Goal: Check status: Check status

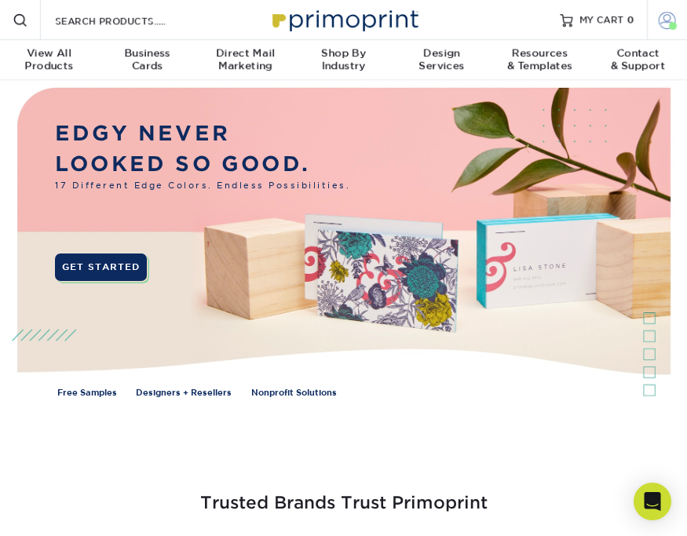
click at [660, 20] on span at bounding box center [667, 19] width 17 height 17
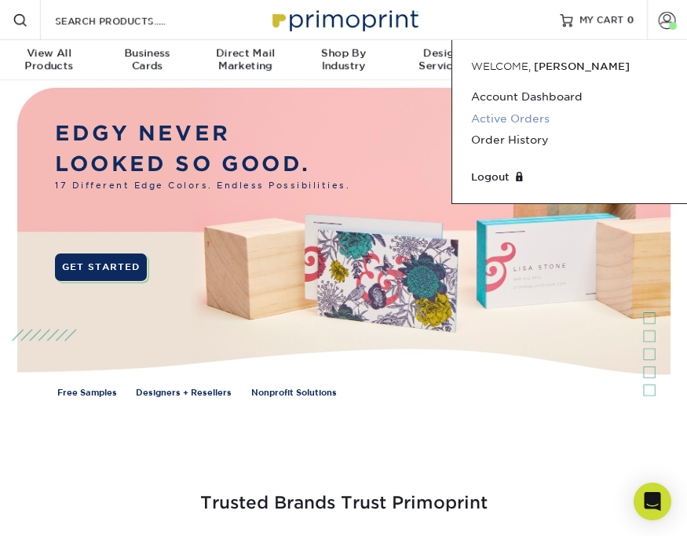
click at [528, 111] on link "Active Orders" at bounding box center [569, 118] width 197 height 21
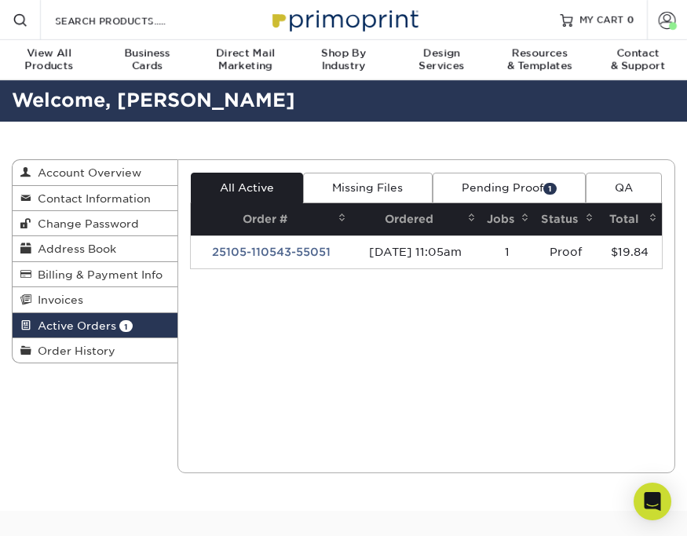
click at [498, 188] on link "Pending Proof 1" at bounding box center [508, 188] width 153 height 30
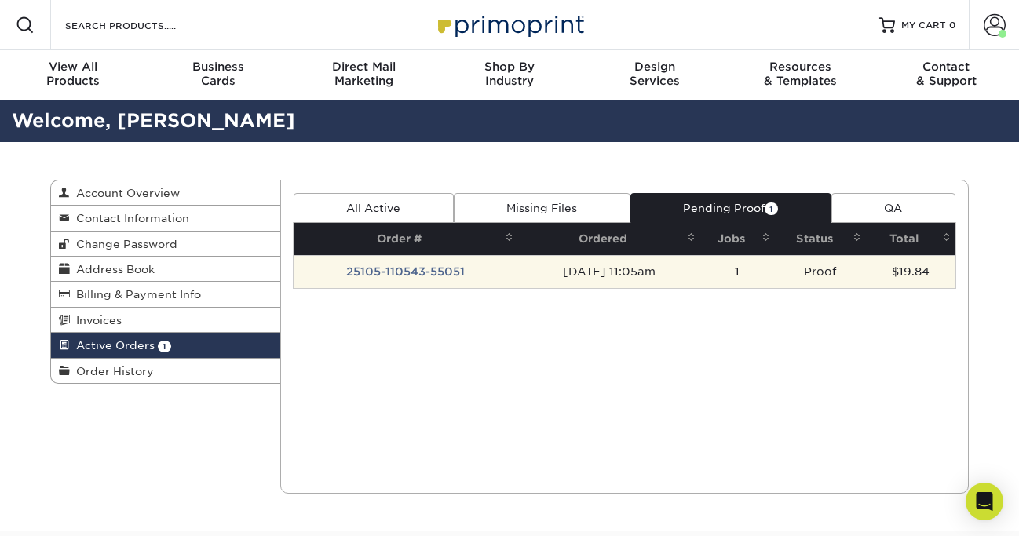
click at [416, 266] on td "25105-110543-55051" at bounding box center [406, 271] width 225 height 33
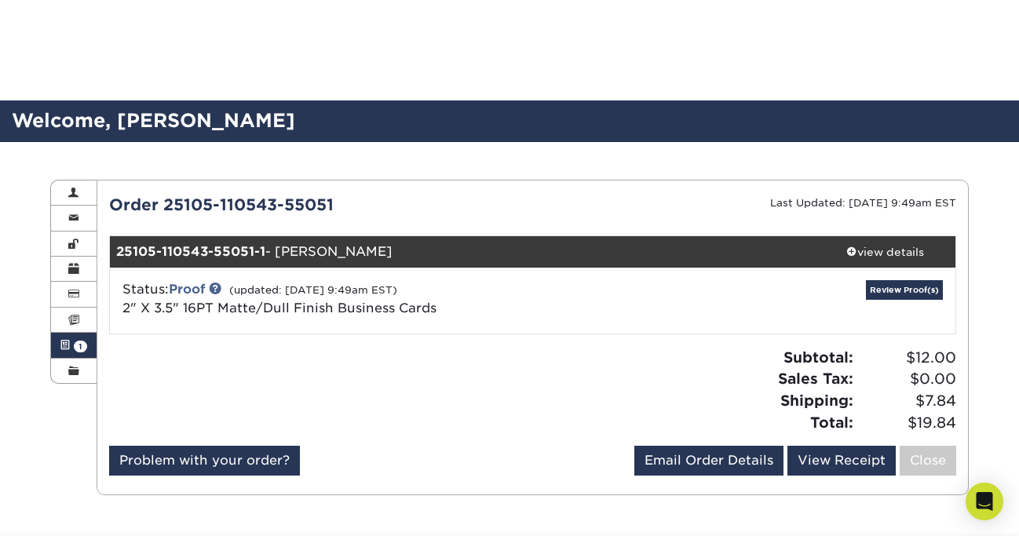
scroll to position [92, 0]
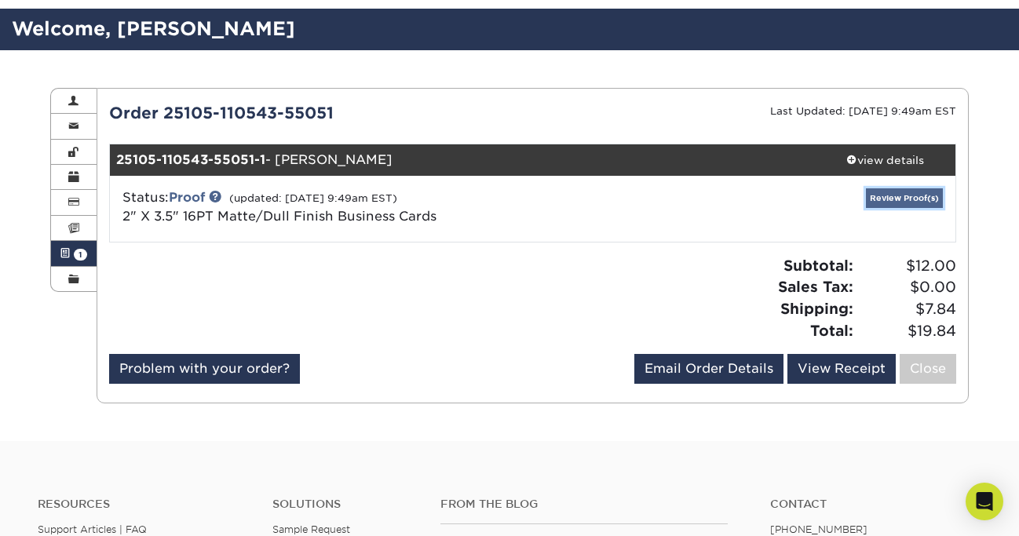
click at [686, 200] on link "Review Proof(s)" at bounding box center [904, 198] width 77 height 20
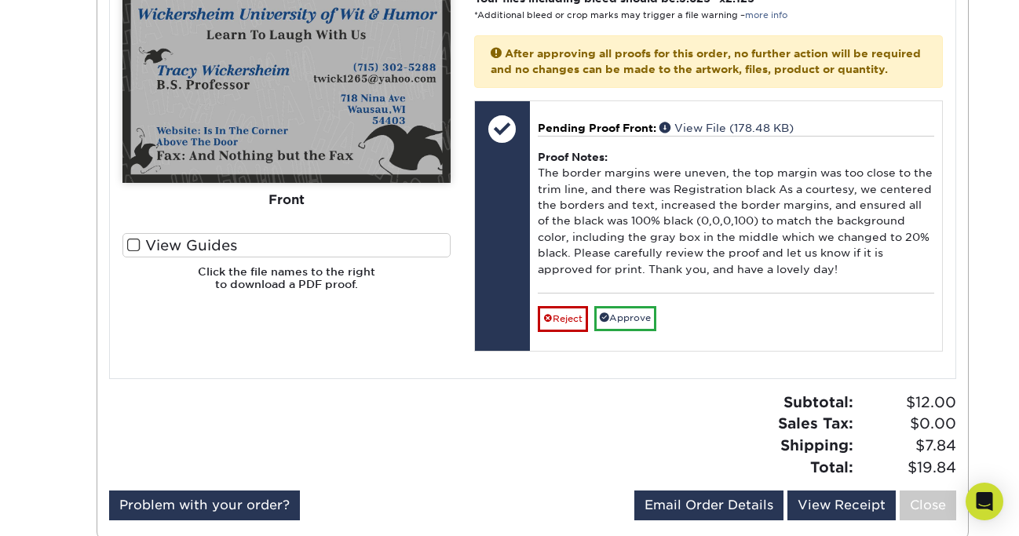
scroll to position [655, 0]
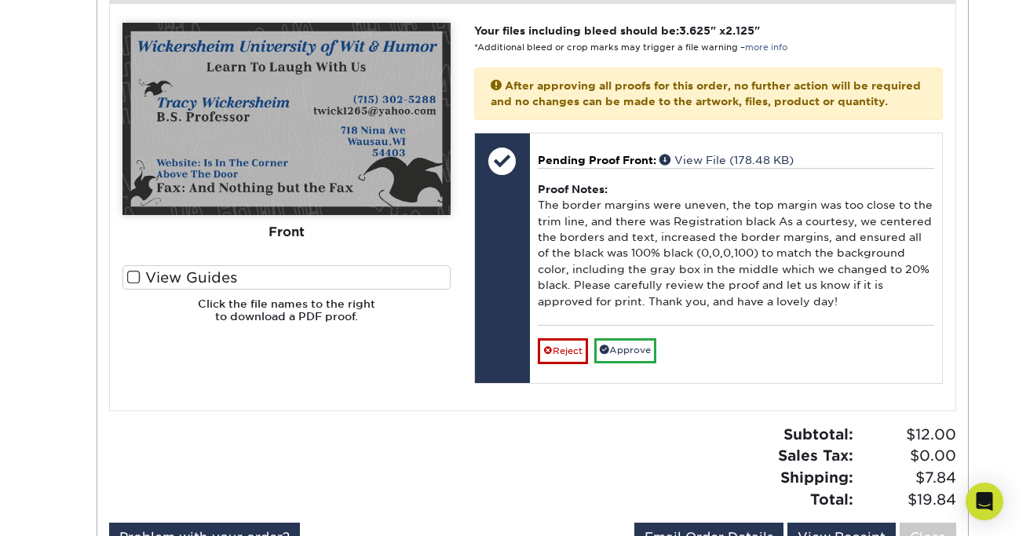
click at [351, 280] on label "View Guides" at bounding box center [286, 277] width 328 height 24
click at [0, 0] on input "View Guides" at bounding box center [0, 0] width 0 height 0
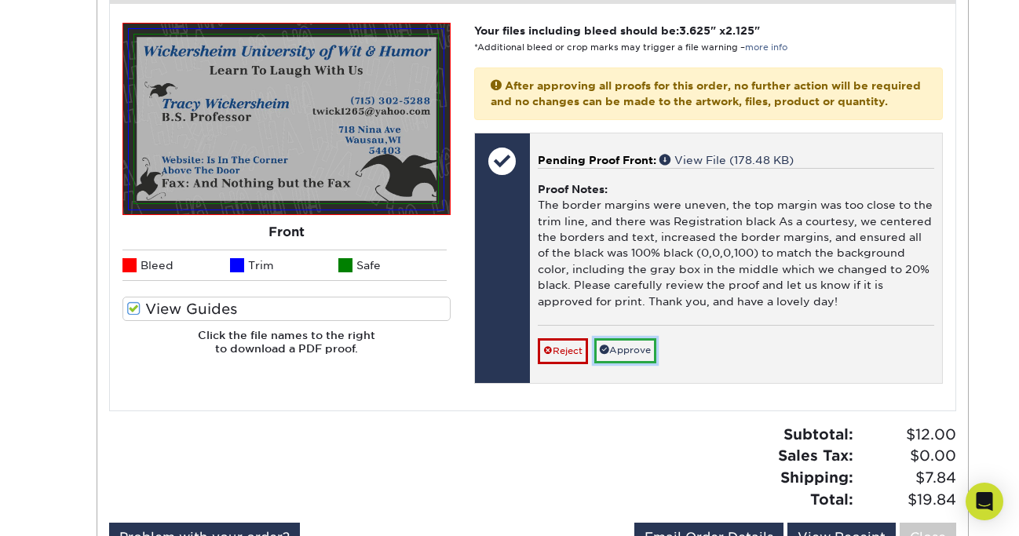
click at [626, 363] on link "Approve" at bounding box center [625, 350] width 62 height 24
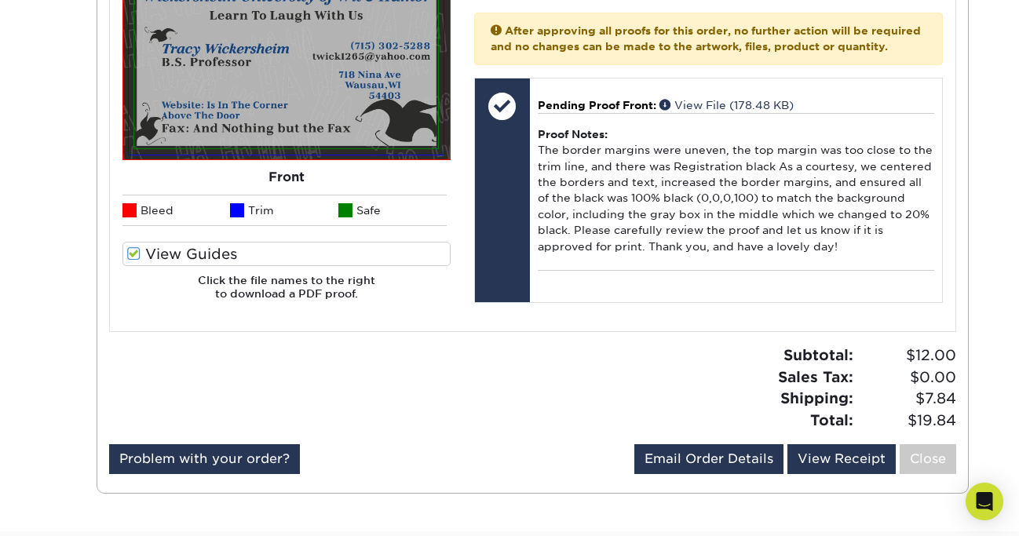
scroll to position [703, 0]
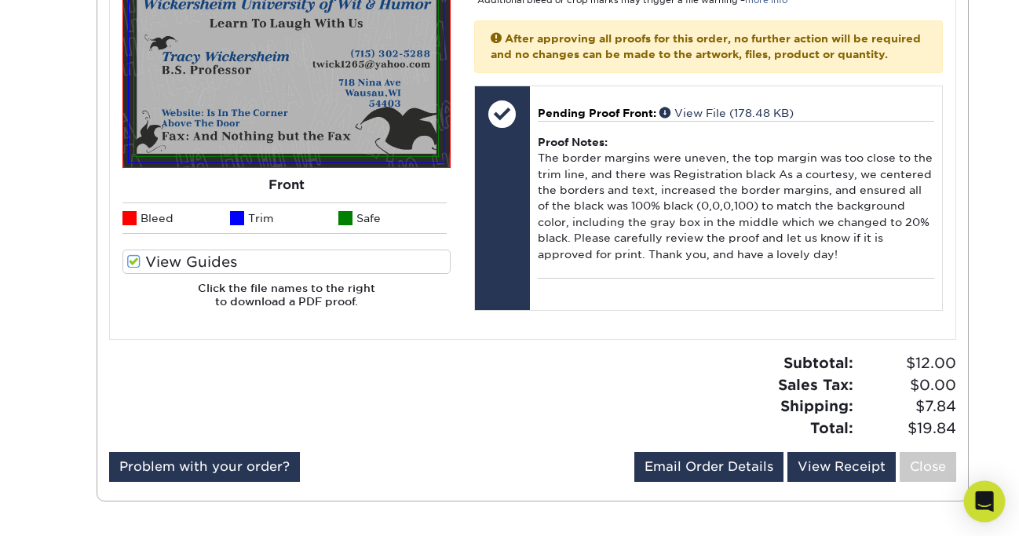
click at [686, 501] on icon "Open Intercom Messenger" at bounding box center [984, 501] width 18 height 20
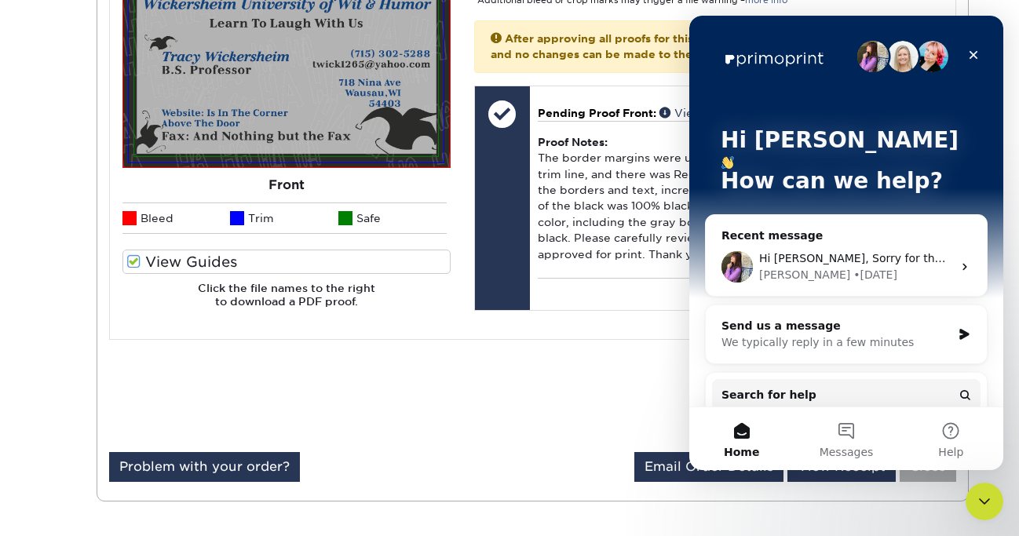
scroll to position [0, 0]
click at [686, 261] on icon "Intercom messenger" at bounding box center [964, 267] width 13 height 13
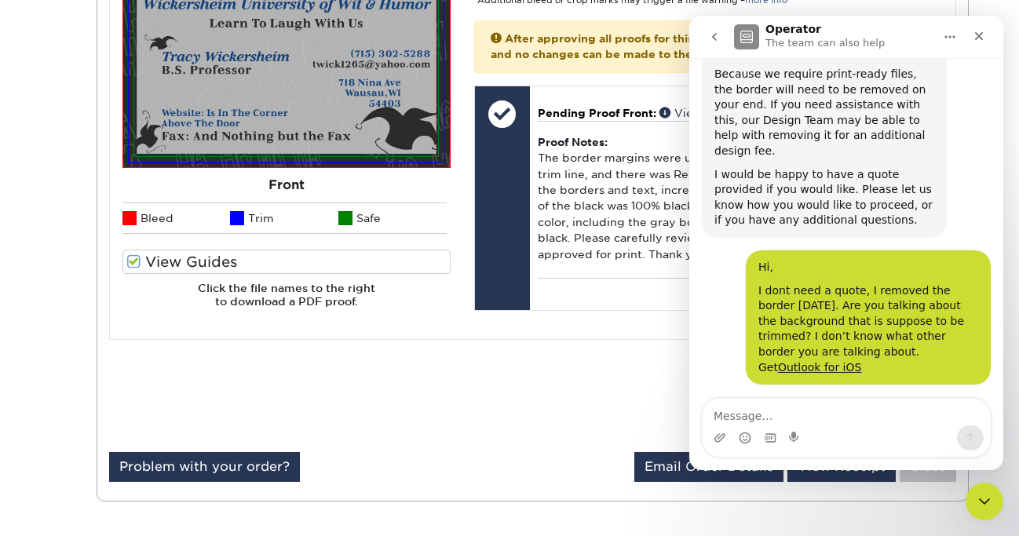
scroll to position [1327, 0]
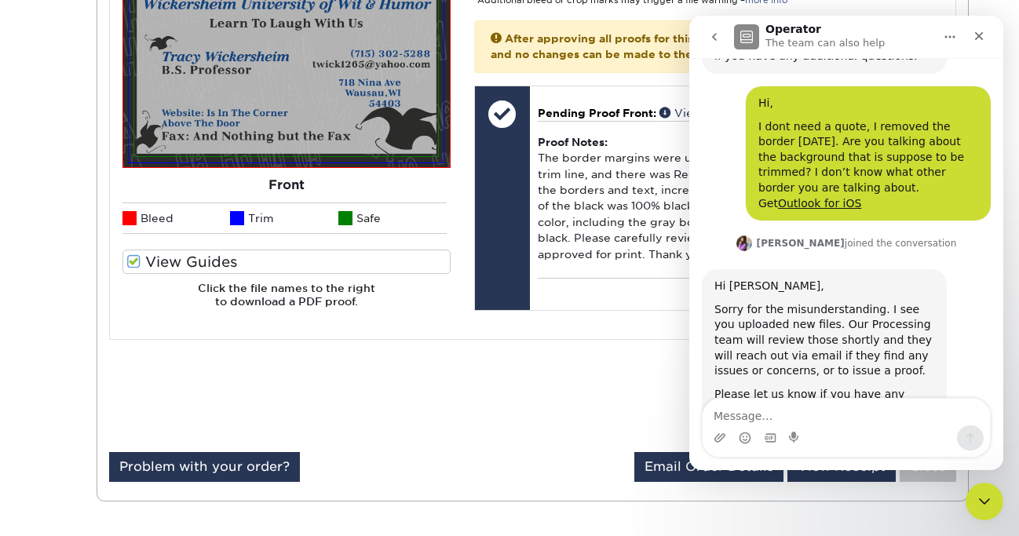
click at [563, 381] on div "Subtotal: $12.00 Sales Tax: $0.00 Shipping: $7.84 Total: $19.84" at bounding box center [750, 395] width 436 height 86
click at [578, 403] on div "Subtotal: $12.00 Sales Tax: $0.00 Shipping: $7.84 Total: $19.84" at bounding box center [750, 395] width 436 height 86
click at [686, 31] on div "Close" at bounding box center [979, 36] width 28 height 28
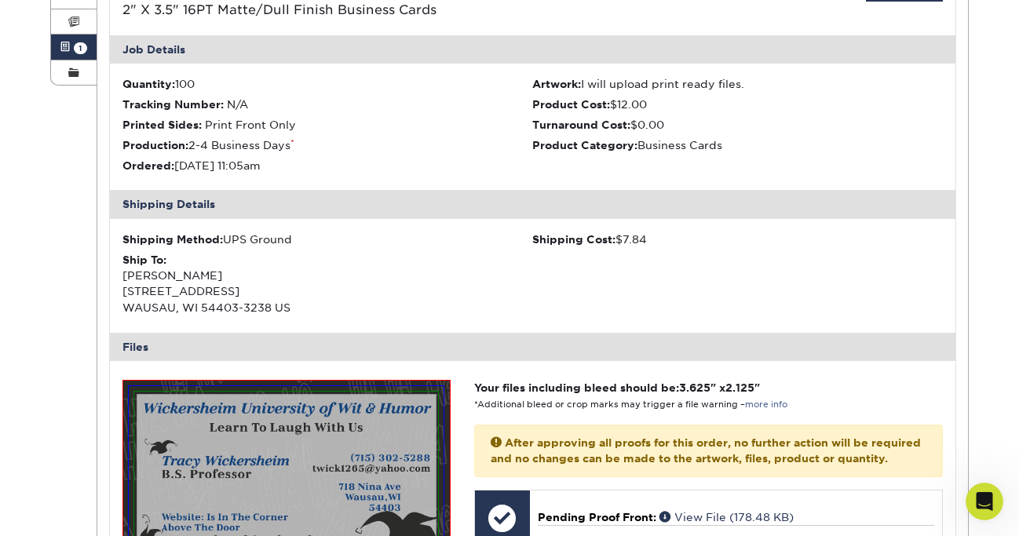
scroll to position [301, 0]
